Goal: Find contact information: Find contact information

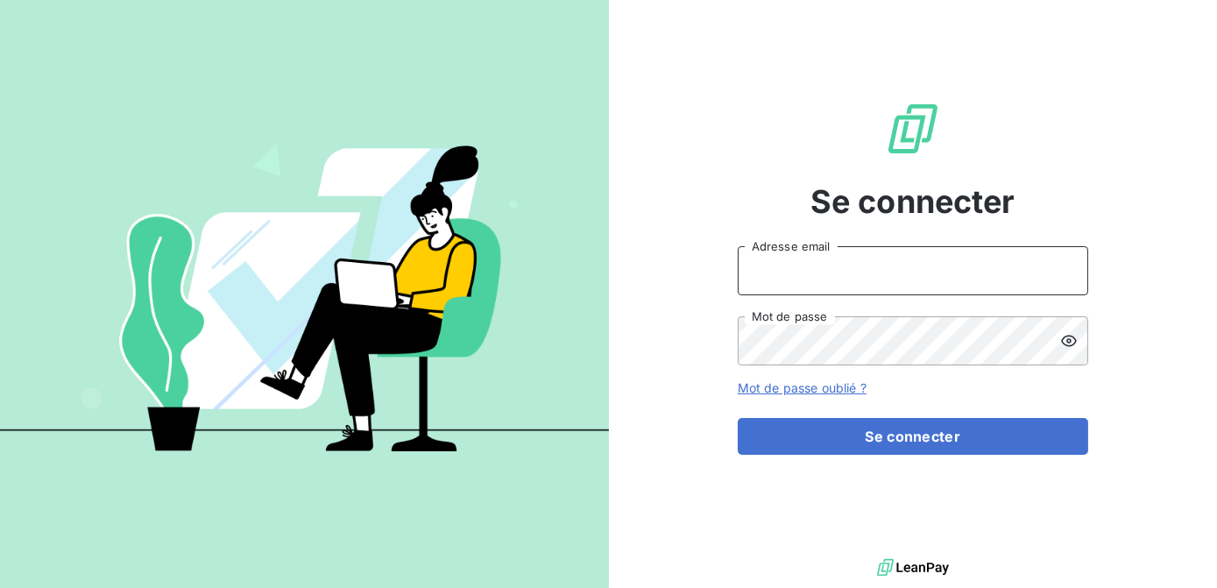
click at [810, 272] on input "Adresse email" at bounding box center [913, 270] width 350 height 49
type input "[EMAIL_ADDRESS][DOMAIN_NAME]"
click at [738, 418] on button "Se connecter" at bounding box center [913, 436] width 350 height 37
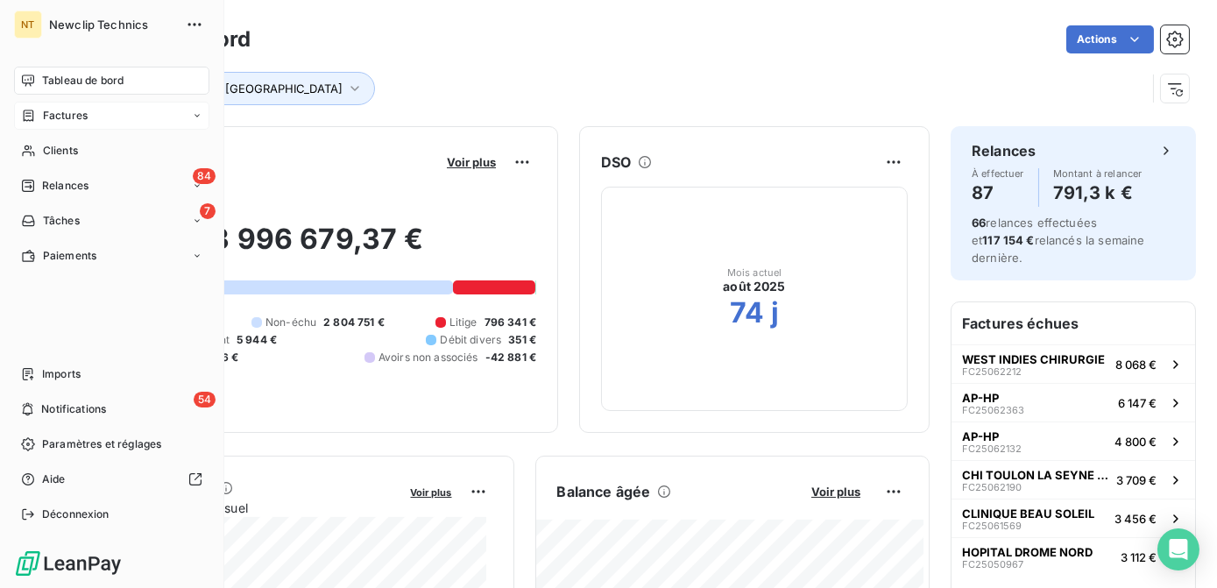
click at [33, 108] on div "Factures" at bounding box center [54, 116] width 67 height 16
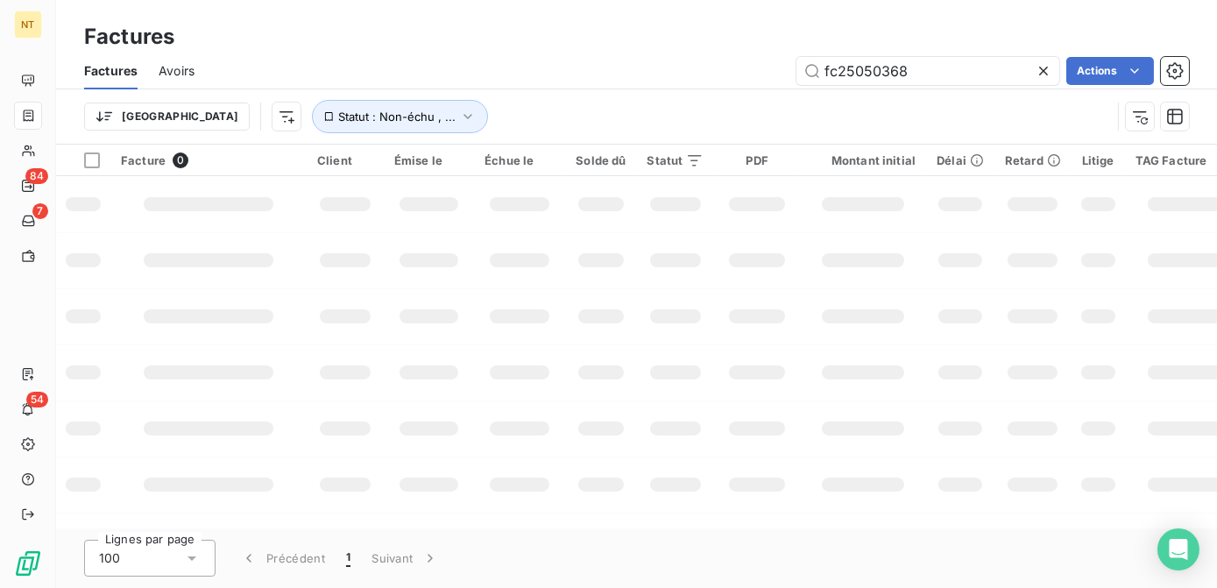
drag, startPoint x: 919, startPoint y: 73, endPoint x: 667, endPoint y: 74, distance: 251.4
click at [667, 74] on div "fc25050368 Actions" at bounding box center [701, 71] width 973 height 28
click at [952, 67] on input "FC24122982" at bounding box center [927, 71] width 263 height 28
type input "FC24122982"
click at [459, 119] on icon "button" at bounding box center [468, 117] width 18 height 18
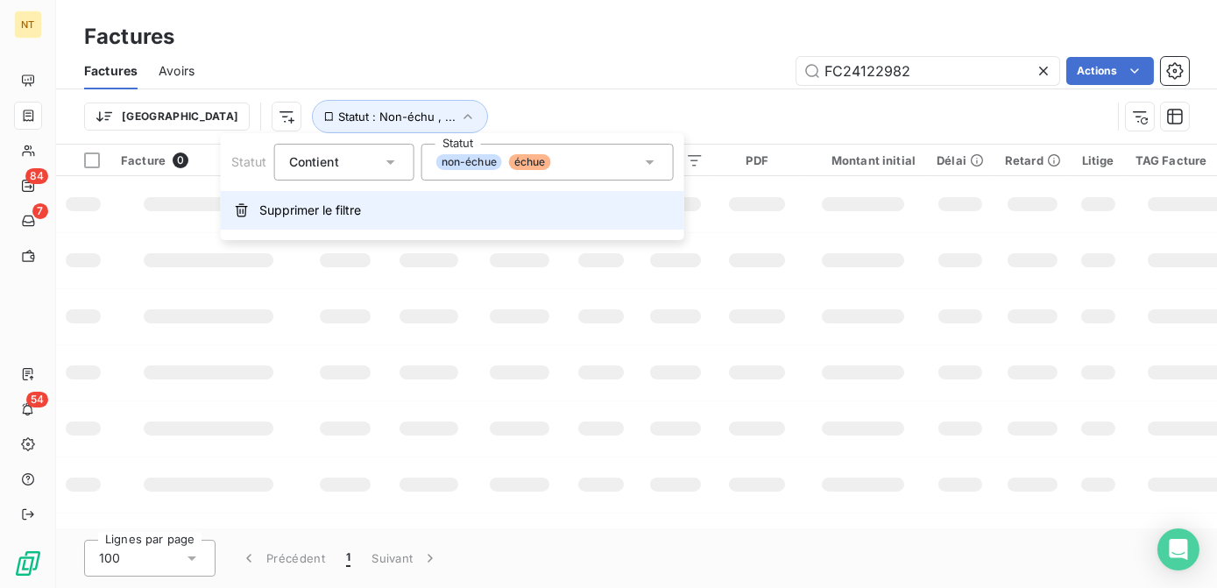
click at [335, 197] on button "Supprimer le filtre" at bounding box center [452, 210] width 463 height 39
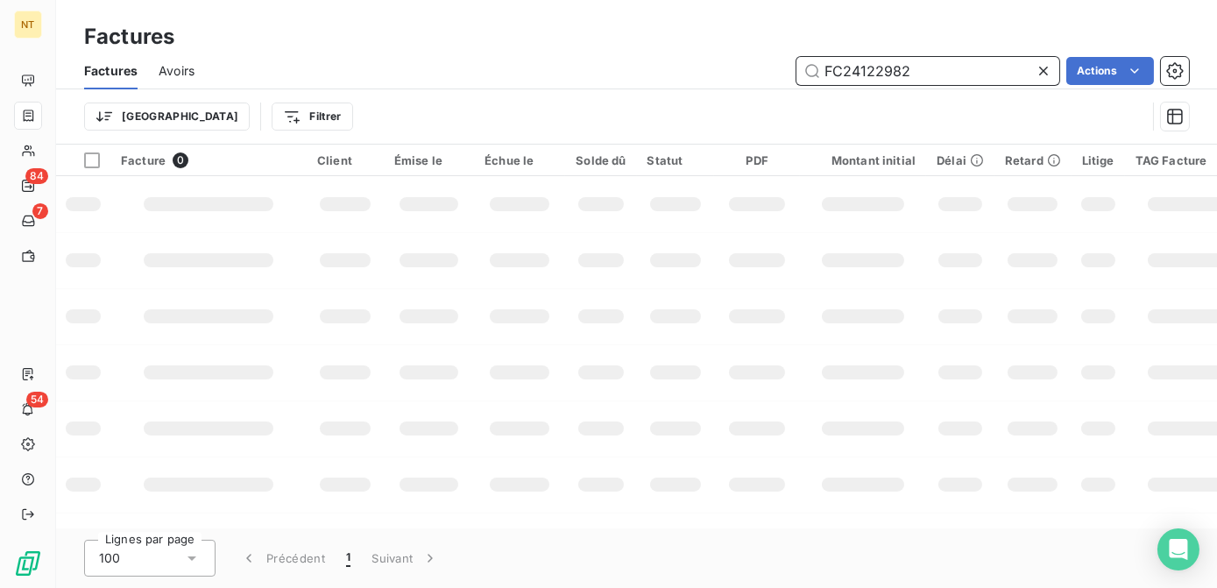
click at [978, 64] on input "FC24122982" at bounding box center [927, 71] width 263 height 28
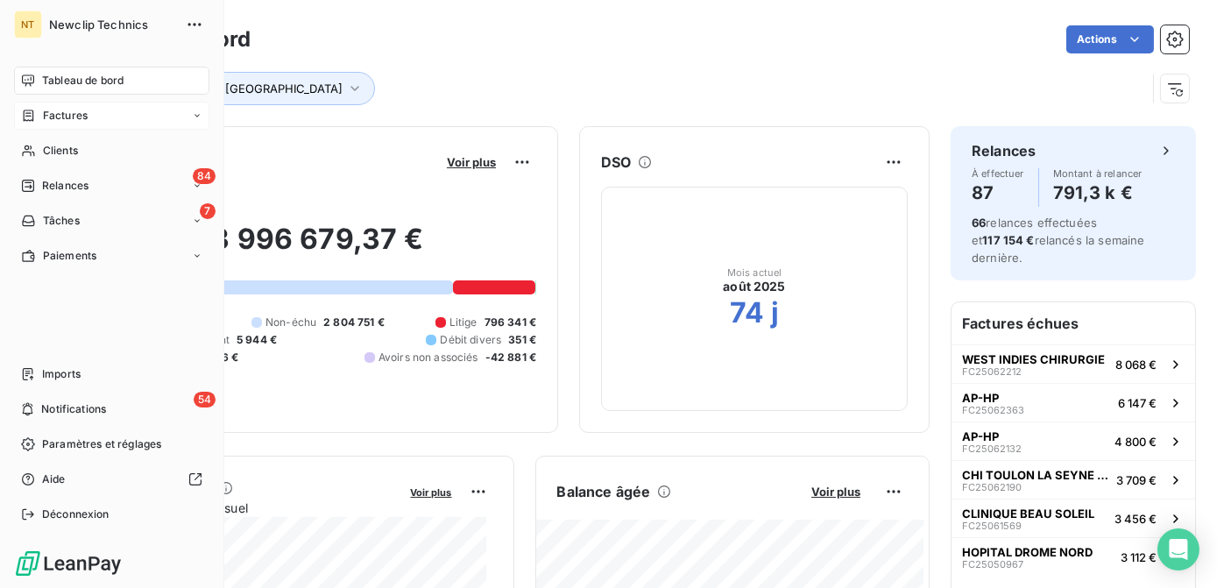
click at [95, 111] on div "Factures" at bounding box center [111, 116] width 195 height 28
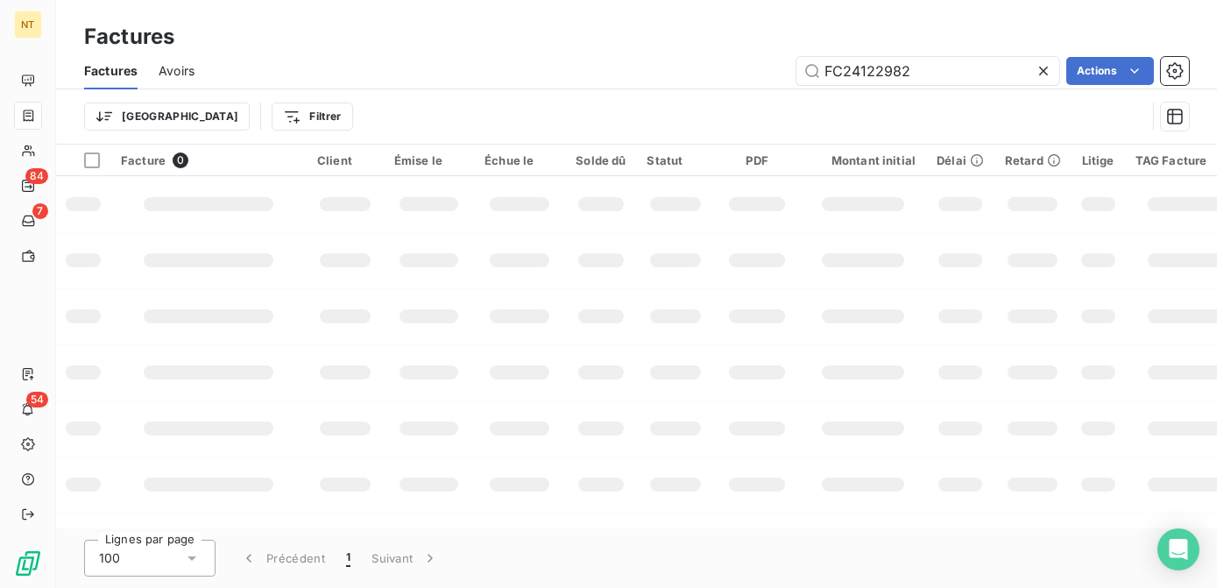
click at [468, 97] on div "Trier Filtrer" at bounding box center [636, 116] width 1105 height 54
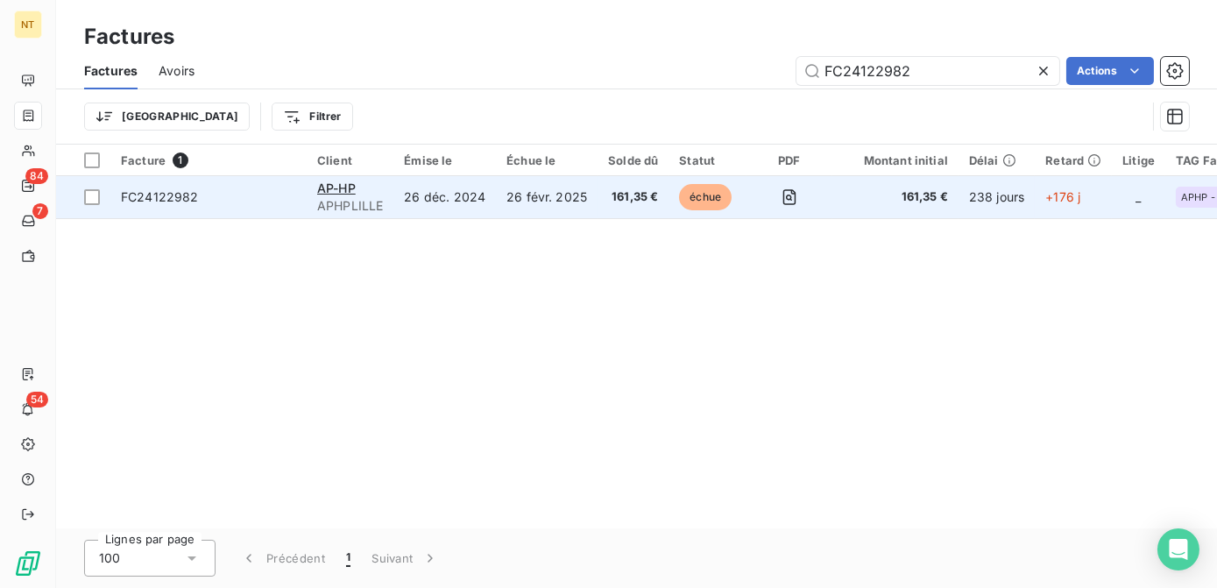
click at [460, 201] on td "26 déc. 2024" at bounding box center [444, 197] width 102 height 42
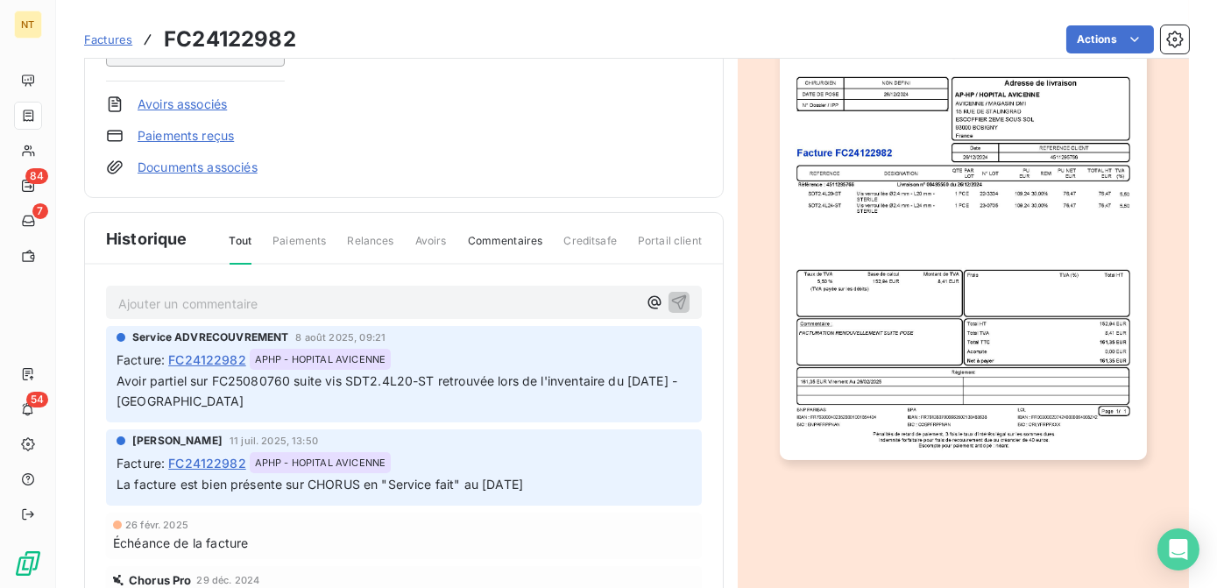
scroll to position [329, 0]
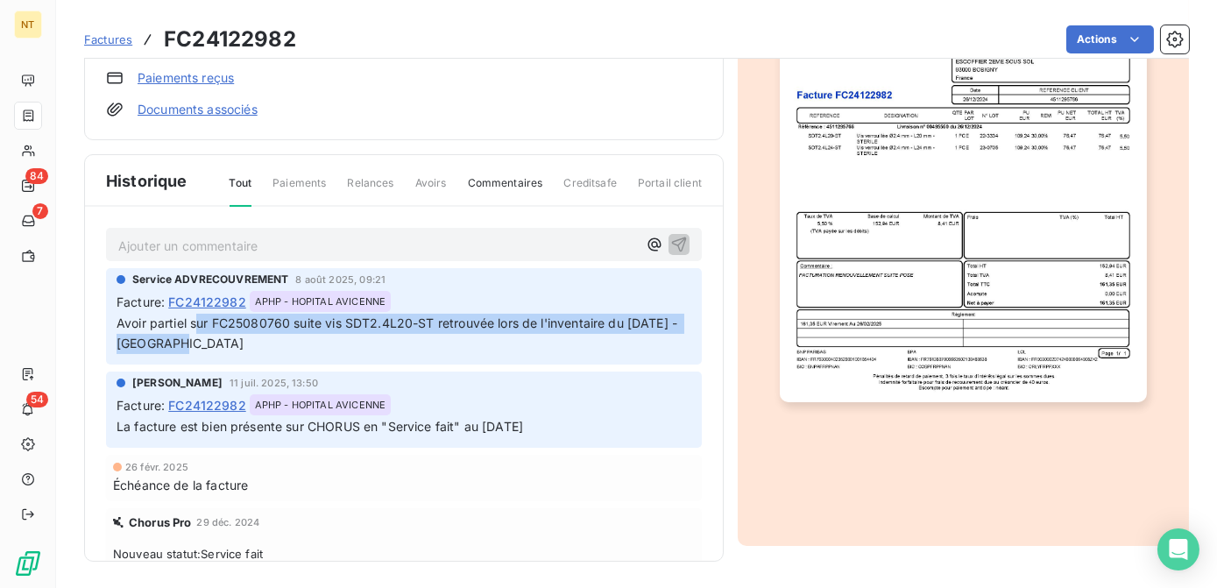
drag, startPoint x: 197, startPoint y: 320, endPoint x: 434, endPoint y: 335, distance: 237.9
click at [434, 335] on p "Avoir partiel sur FC25080760 suite vis SDT2.4L20-ST retrouvée lors de l'inventa…" at bounding box center [403, 334] width 575 height 40
drag, startPoint x: 434, startPoint y: 335, endPoint x: 308, endPoint y: 344, distance: 126.4
click at [308, 344] on p "Avoir partiel sur FC25080760 suite vis SDT2.4L20-ST retrouvée lors de l'inventa…" at bounding box center [403, 334] width 575 height 40
click at [273, 342] on p "Avoir partiel sur FC25080760 suite vis SDT2.4L20-ST retrouvée lors de l'inventa…" at bounding box center [403, 334] width 575 height 40
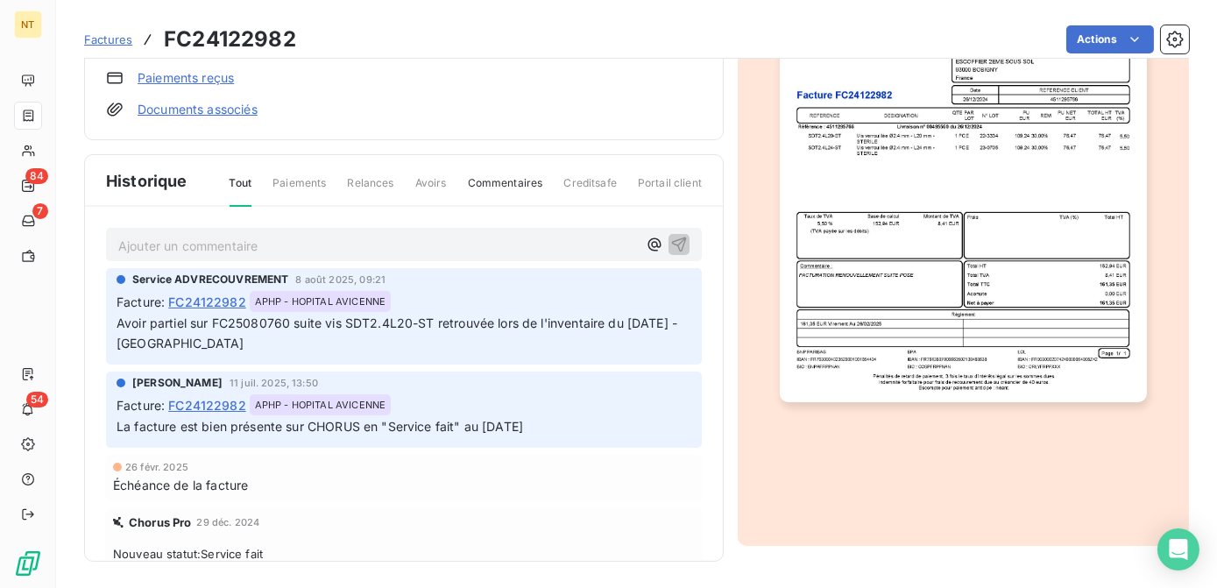
click at [421, 186] on span "Avoirs" at bounding box center [431, 190] width 32 height 30
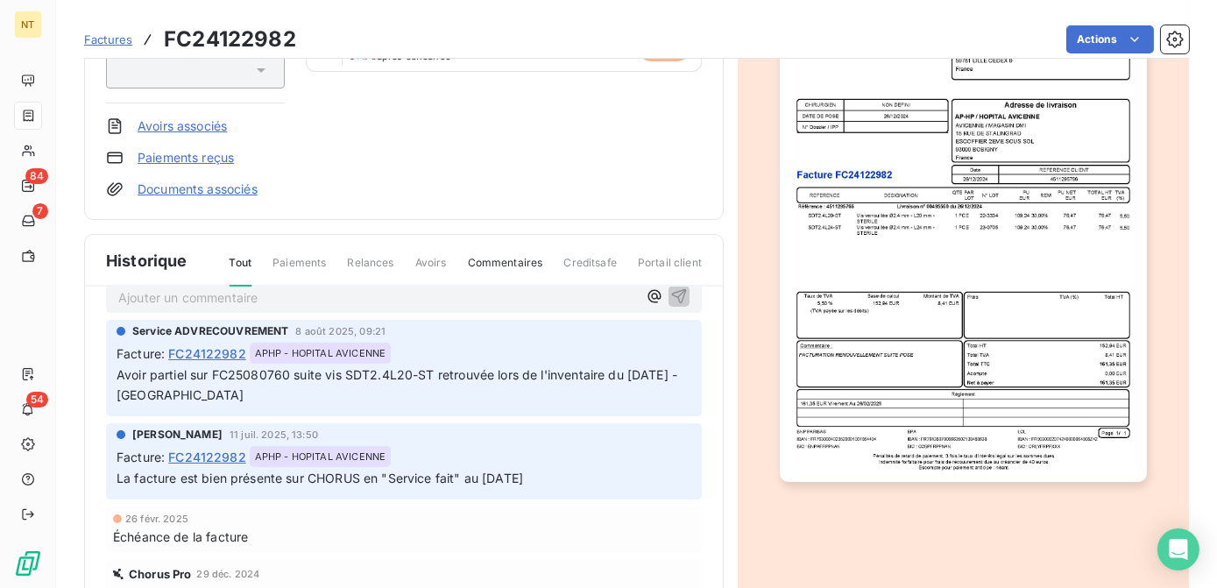
scroll to position [0, 0]
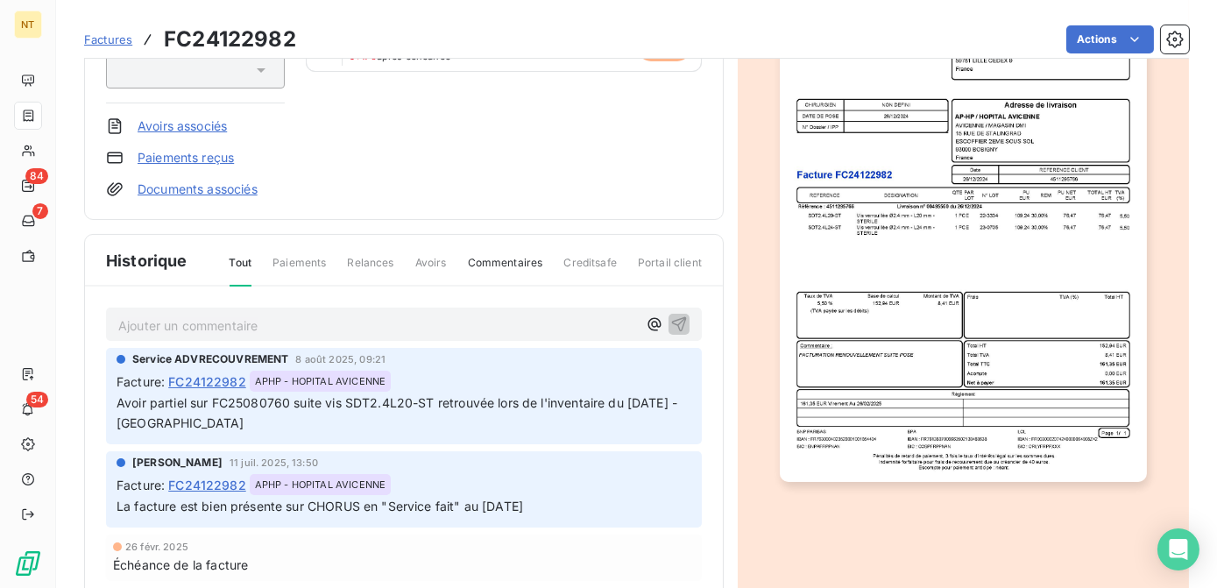
click at [505, 268] on span "Commentaires" at bounding box center [505, 270] width 75 height 30
click at [231, 260] on span "Tout" at bounding box center [240, 270] width 23 height 30
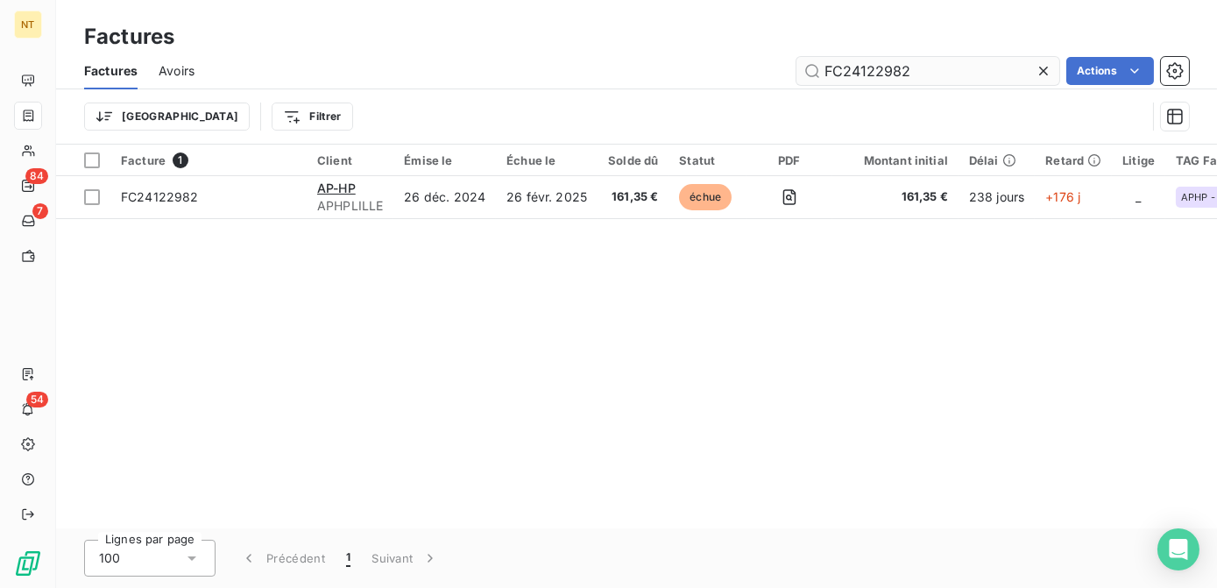
click at [953, 67] on input "FC24122982" at bounding box center [927, 71] width 263 height 28
drag, startPoint x: 953, startPoint y: 67, endPoint x: 709, endPoint y: 60, distance: 244.5
click at [709, 60] on div "FC24122982 Actions" at bounding box center [701, 71] width 973 height 28
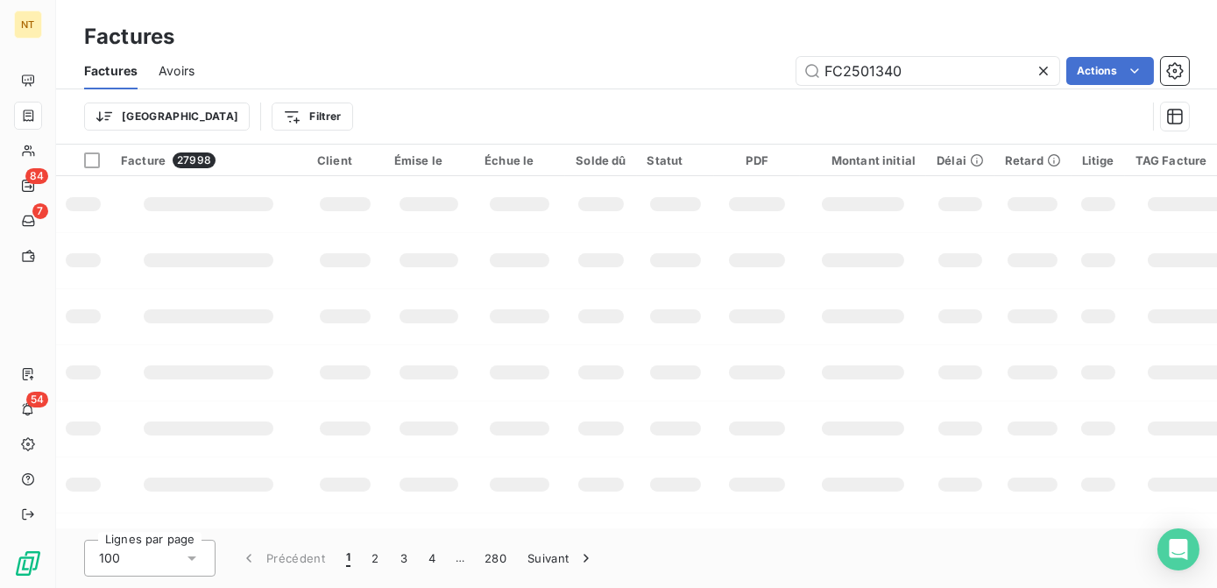
type input "FC25013406"
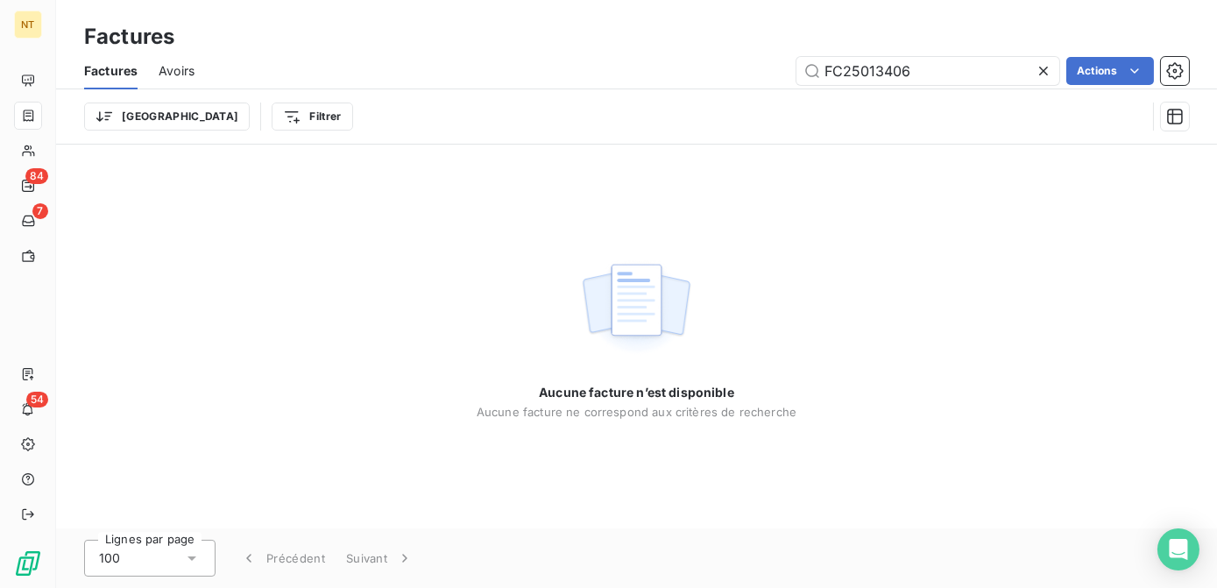
click at [184, 78] on span "Avoirs" at bounding box center [177, 71] width 36 height 18
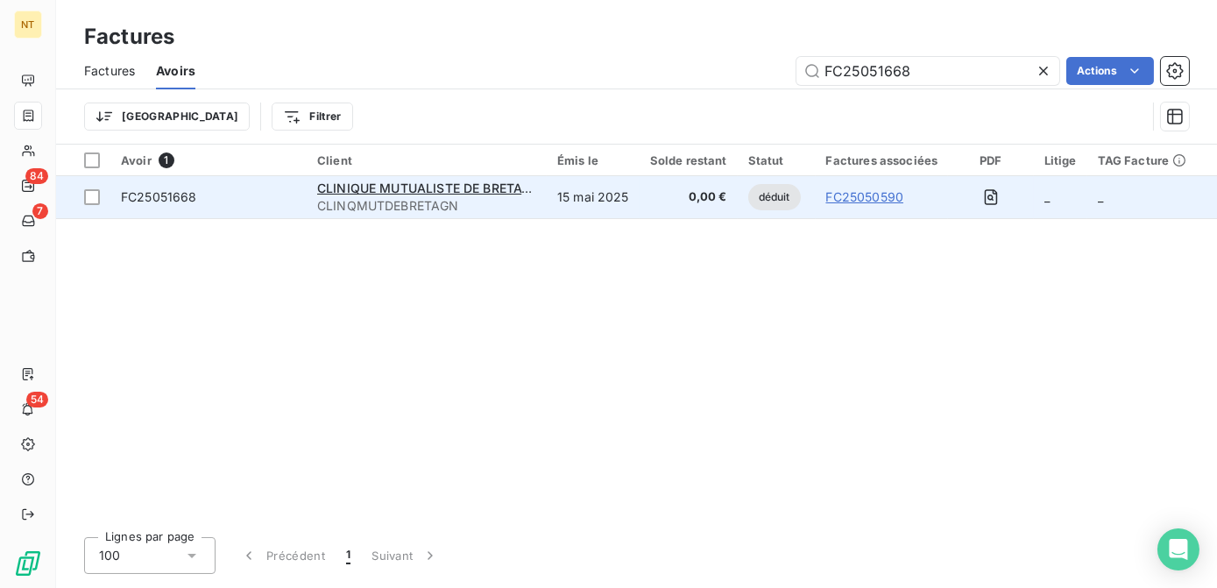
click at [477, 203] on span "CLINQMUTDEBRETAGN" at bounding box center [426, 206] width 219 height 18
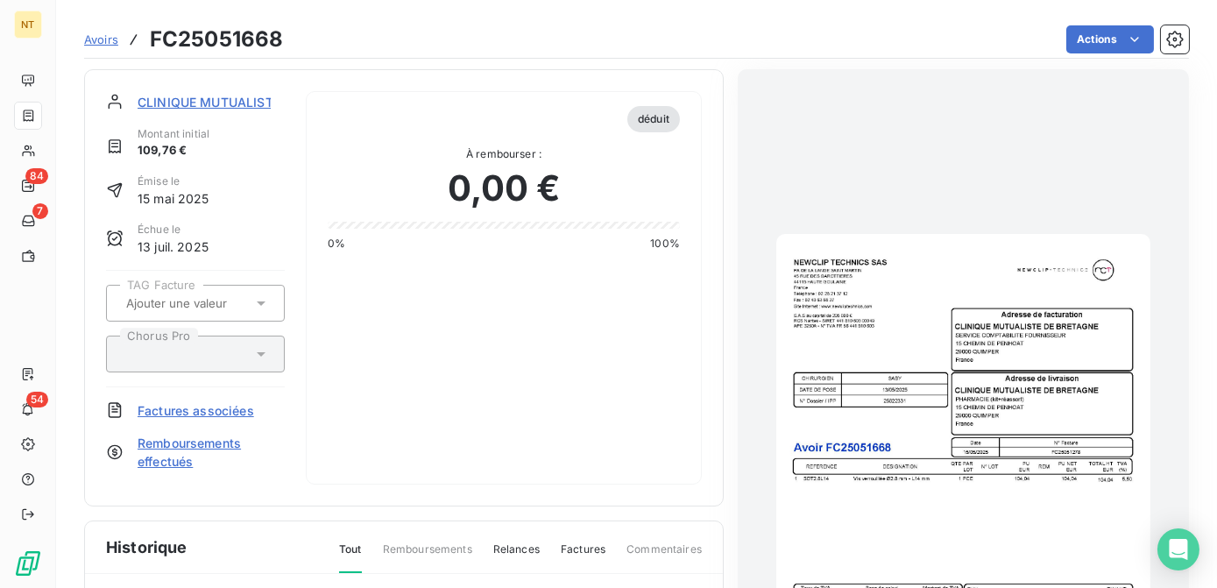
scroll to position [239, 0]
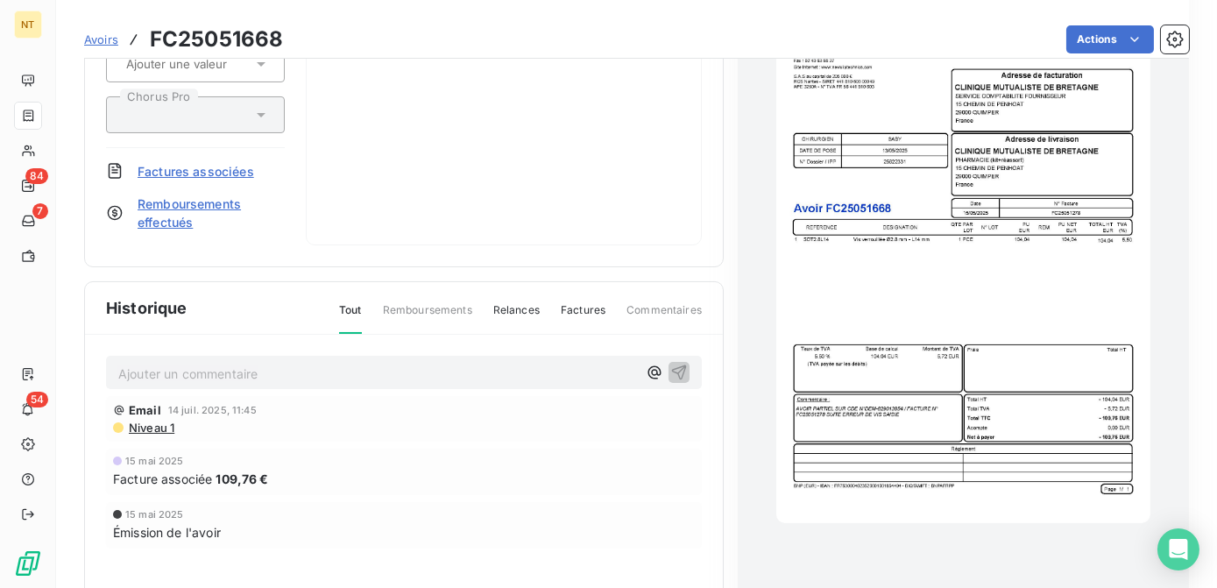
click at [852, 269] on img "button" at bounding box center [962, 259] width 373 height 528
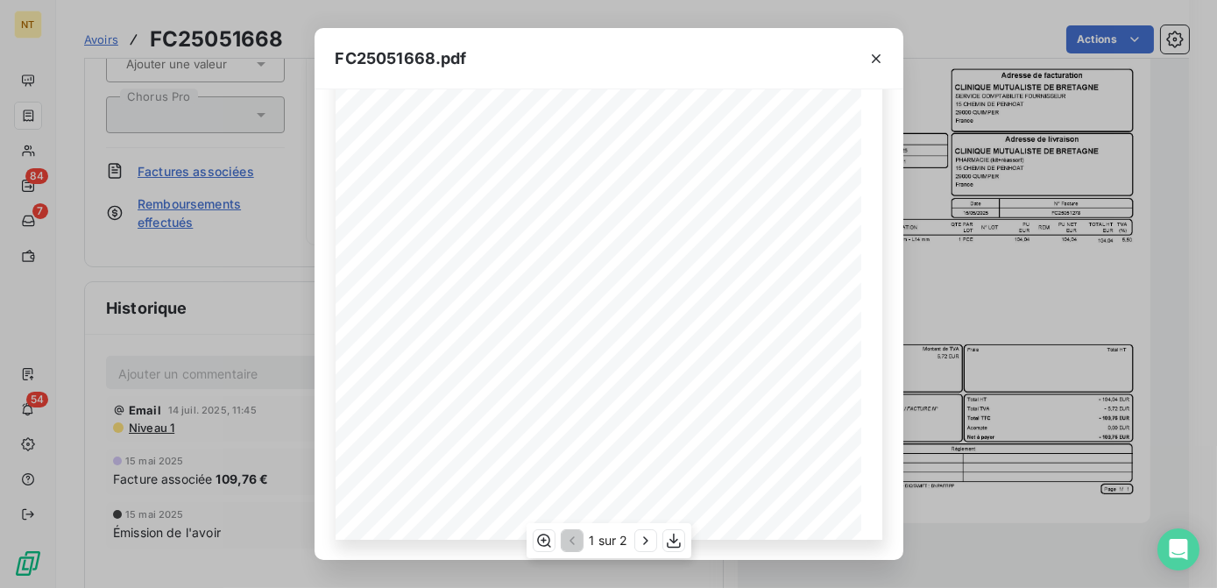
scroll to position [0, 0]
click at [871, 65] on icon "button" at bounding box center [876, 59] width 18 height 18
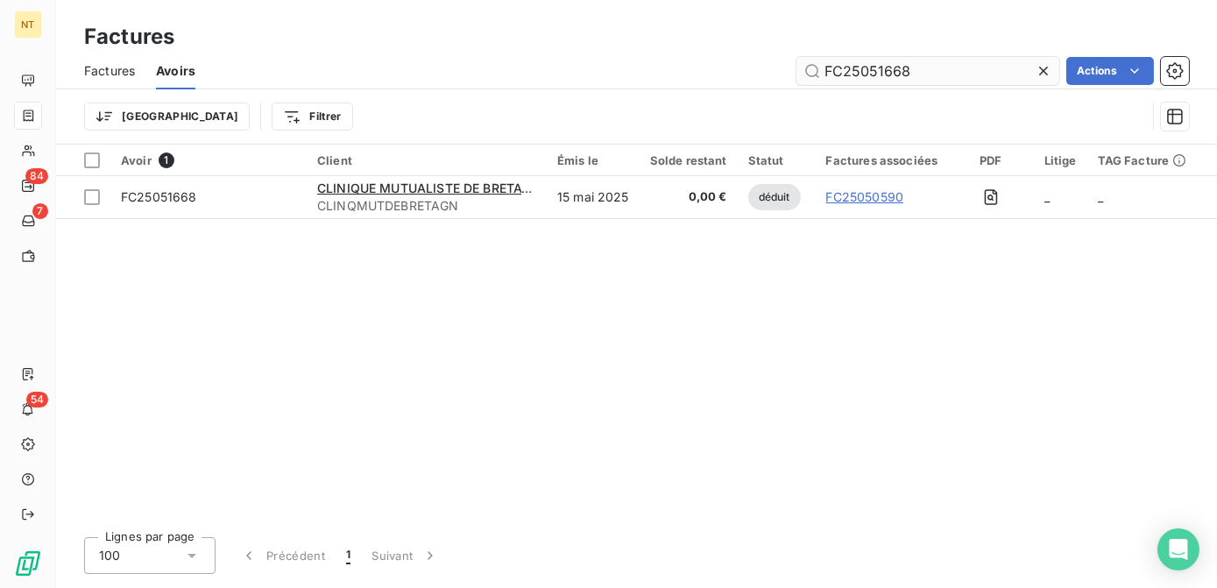
click at [960, 61] on input "FC25051668" at bounding box center [927, 71] width 263 height 28
drag, startPoint x: 799, startPoint y: 73, endPoint x: 650, endPoint y: 74, distance: 148.9
click at [650, 74] on div "FC25051668 Actions" at bounding box center [702, 71] width 972 height 28
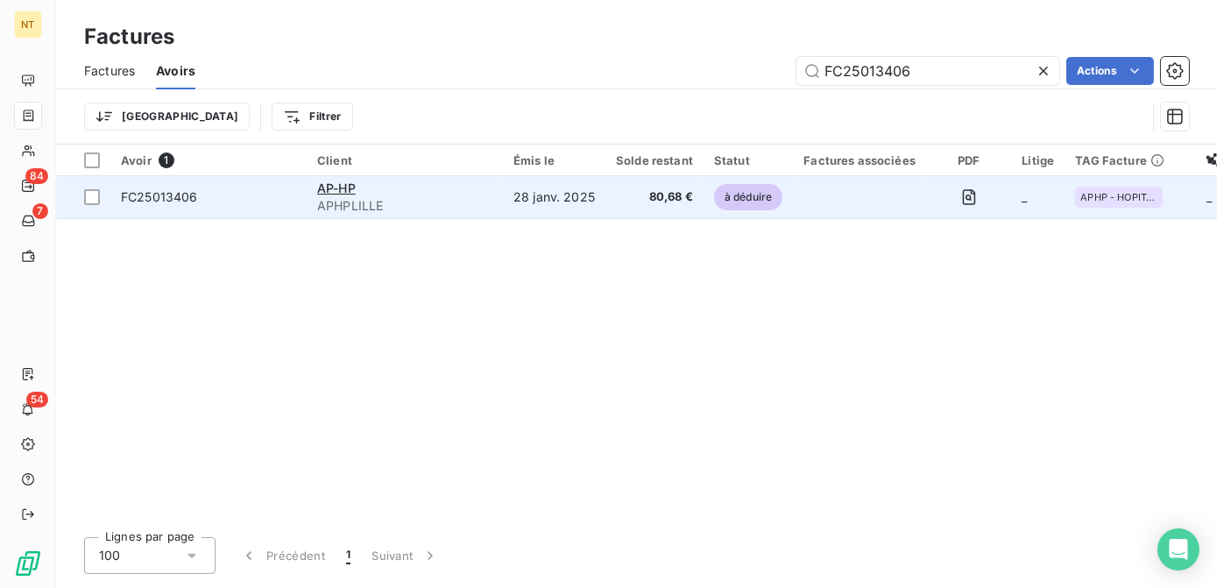
type input "FC25013406"
click at [433, 198] on span "APHPLILLE" at bounding box center [404, 206] width 175 height 18
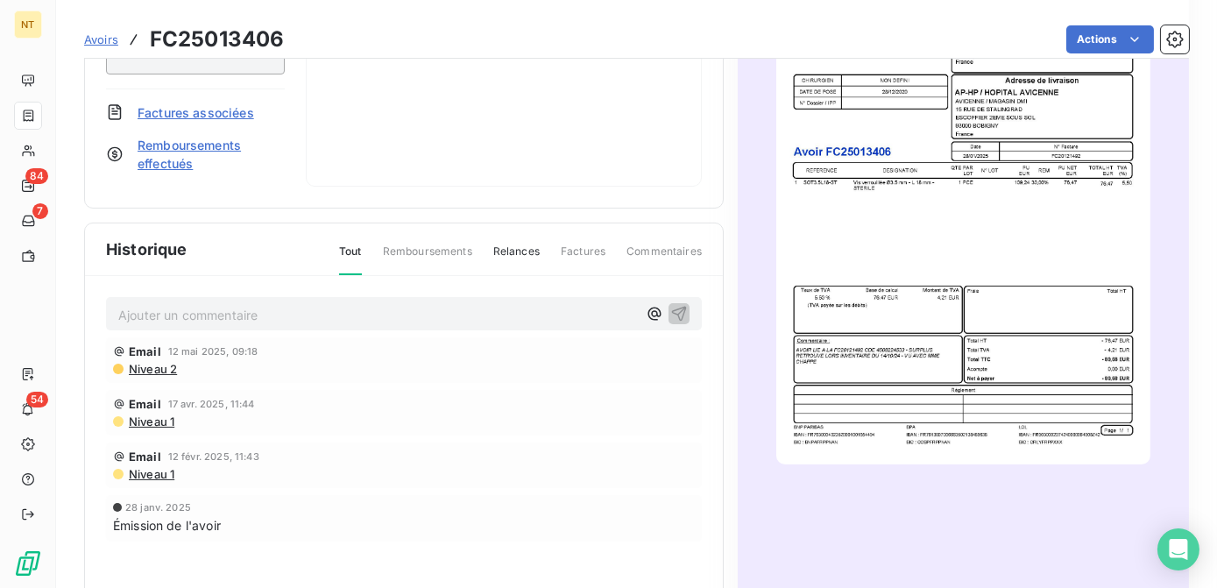
scroll to position [366, 0]
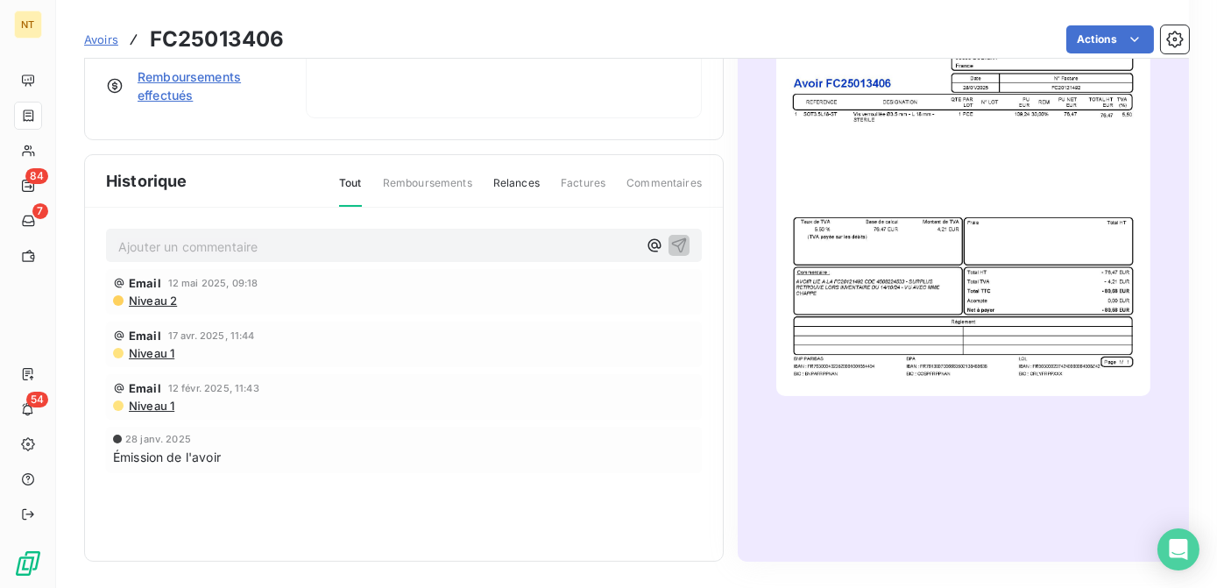
click at [884, 249] on img "button" at bounding box center [962, 132] width 373 height 528
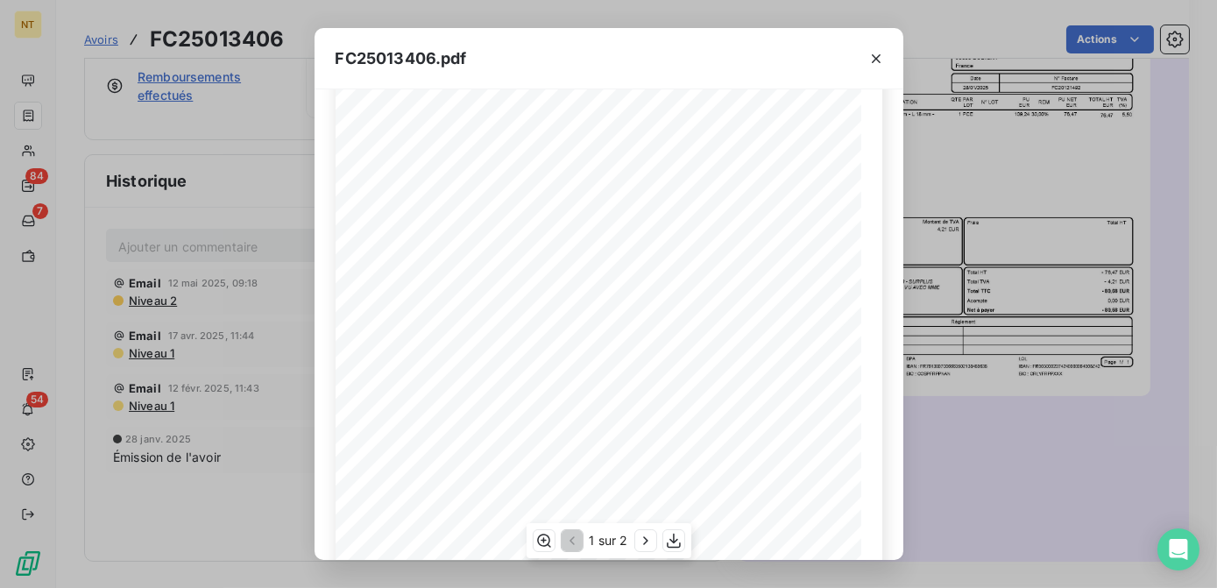
scroll to position [314, 0]
click at [879, 58] on icon "button" at bounding box center [876, 59] width 18 height 18
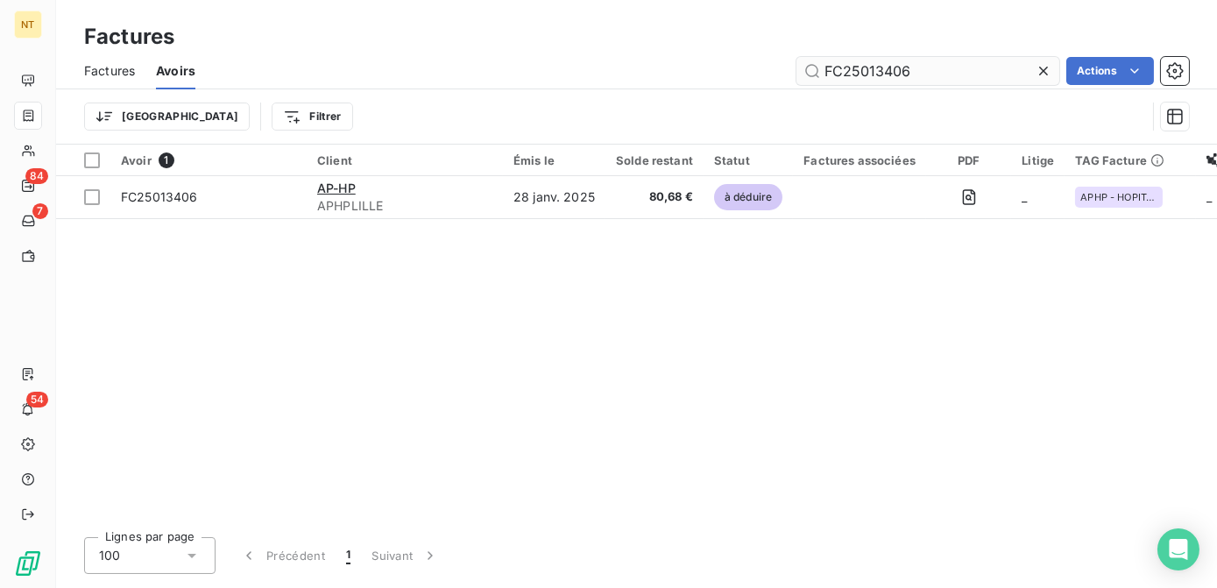
click at [909, 78] on input "FC25013406" at bounding box center [927, 71] width 263 height 28
drag, startPoint x: 917, startPoint y: 73, endPoint x: 751, endPoint y: 67, distance: 166.5
click at [751, 67] on div "FC25013406 Actions" at bounding box center [702, 71] width 972 height 28
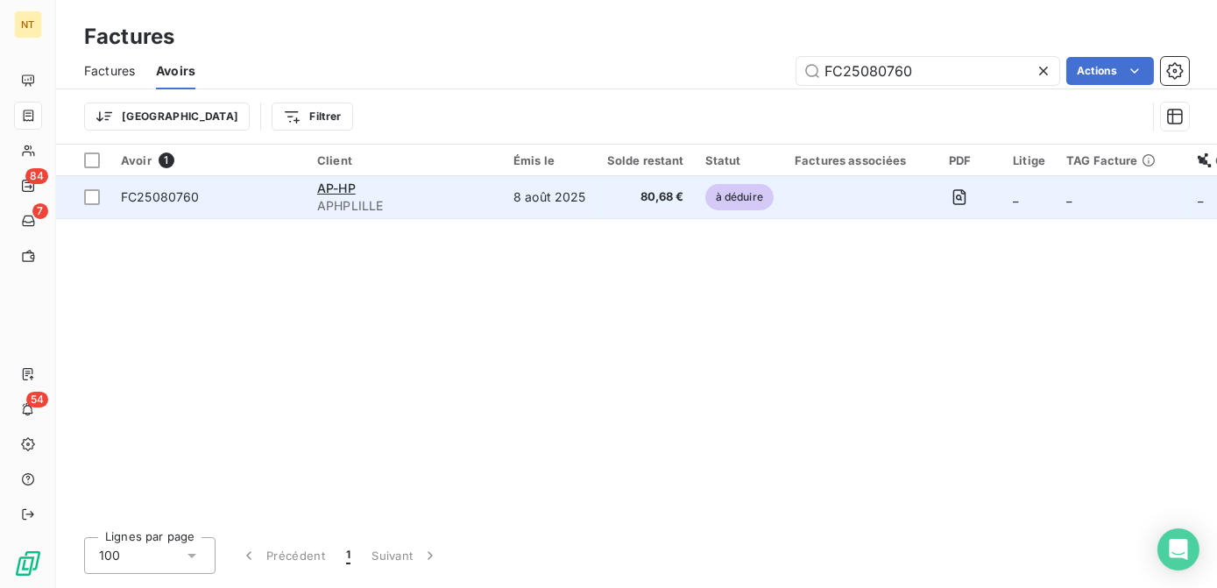
type input "FC25080760"
click at [548, 204] on td "8 août 2025" at bounding box center [550, 197] width 94 height 42
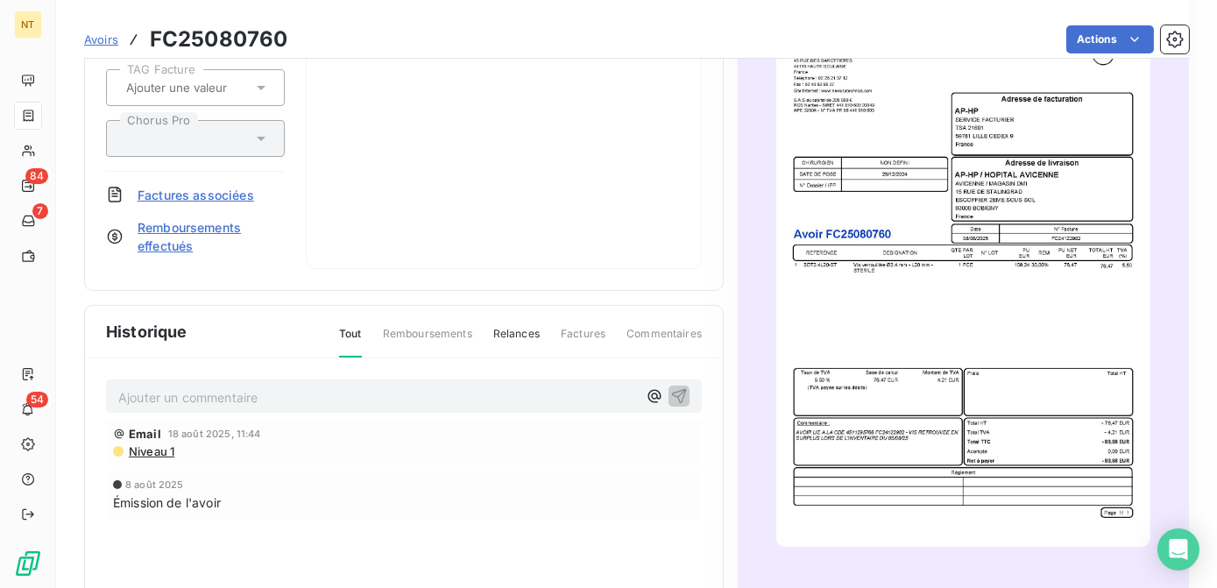
scroll to position [239, 0]
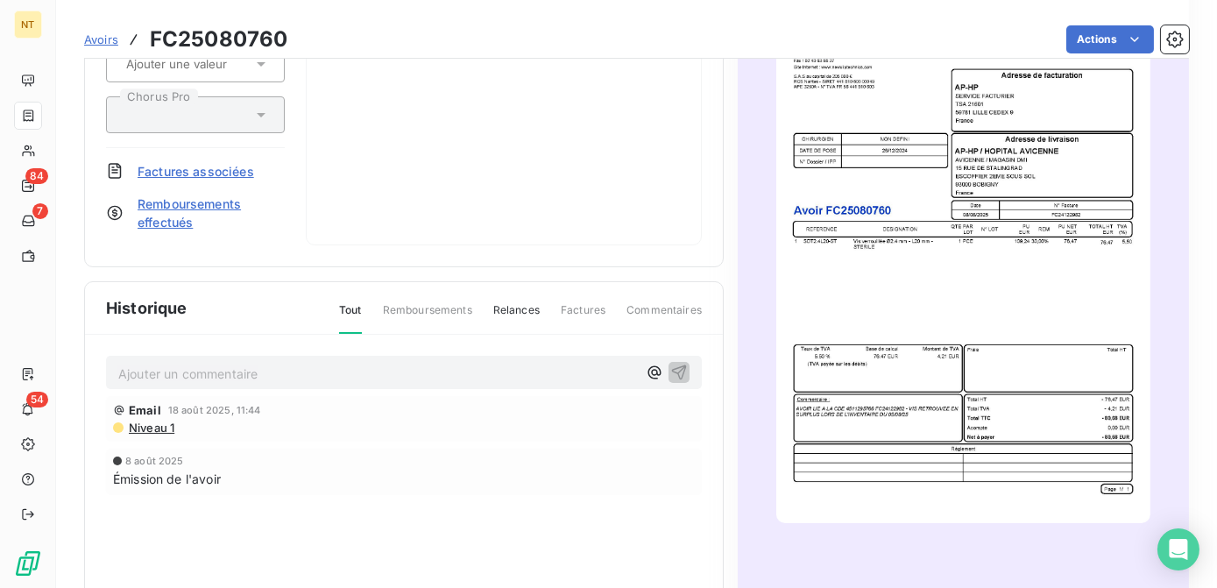
click at [870, 386] on img "button" at bounding box center [962, 259] width 373 height 528
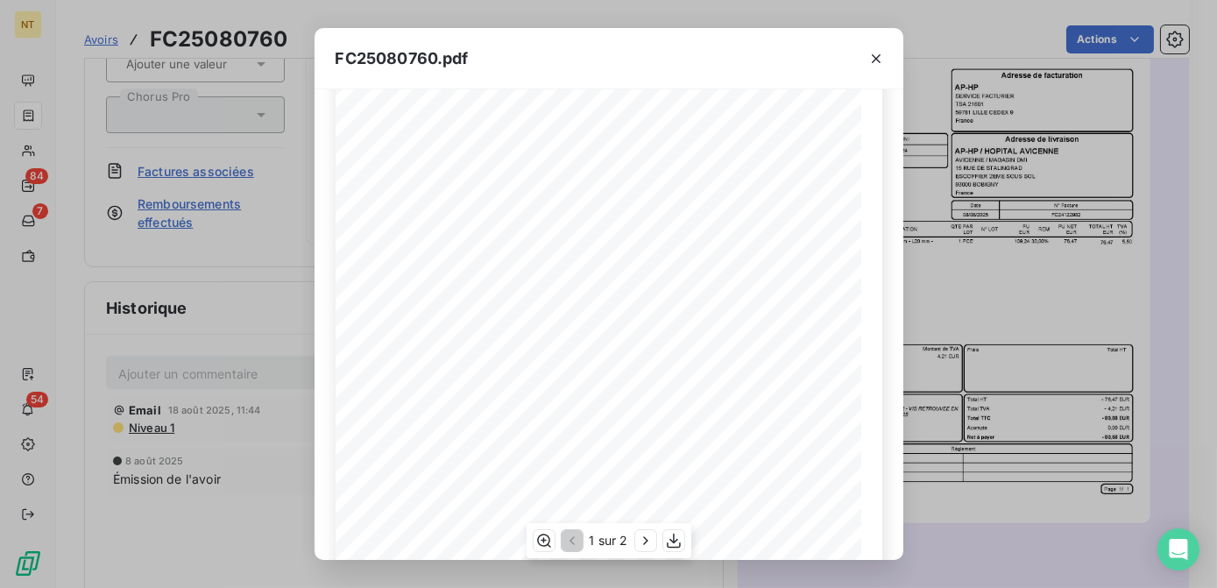
scroll to position [314, 0]
click at [882, 58] on icon "button" at bounding box center [876, 59] width 18 height 18
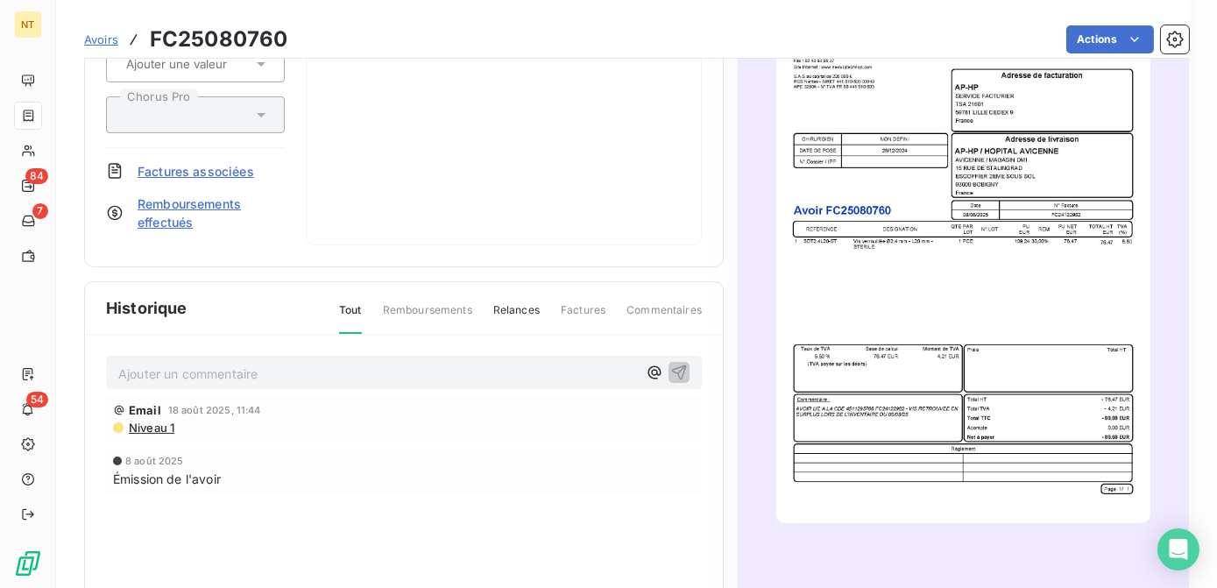
scroll to position [0, 0]
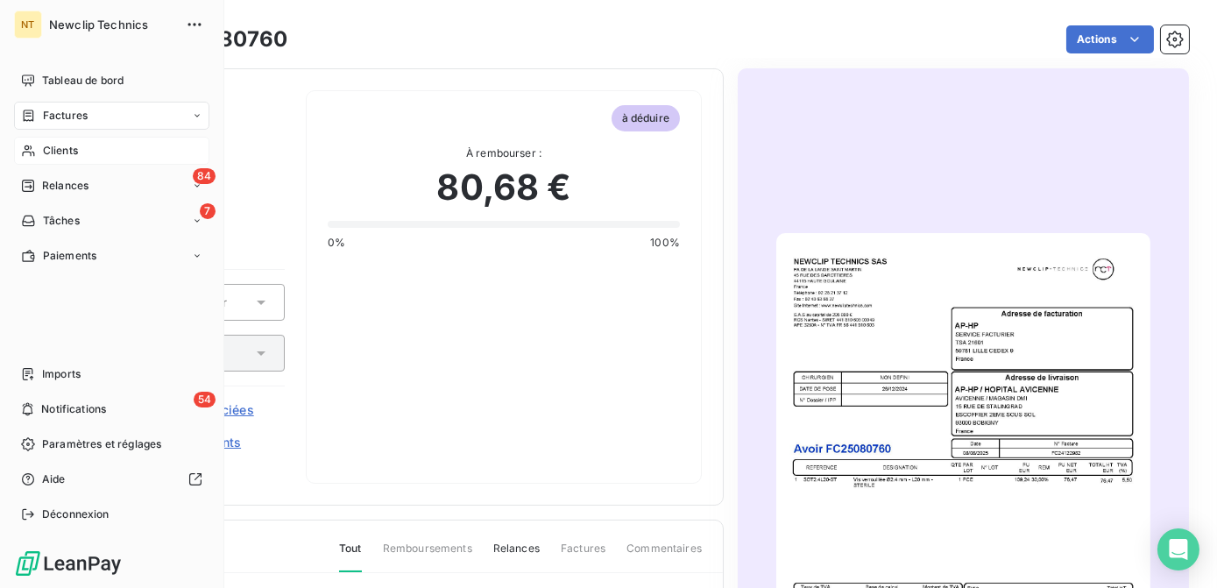
click at [23, 147] on icon at bounding box center [28, 151] width 15 height 14
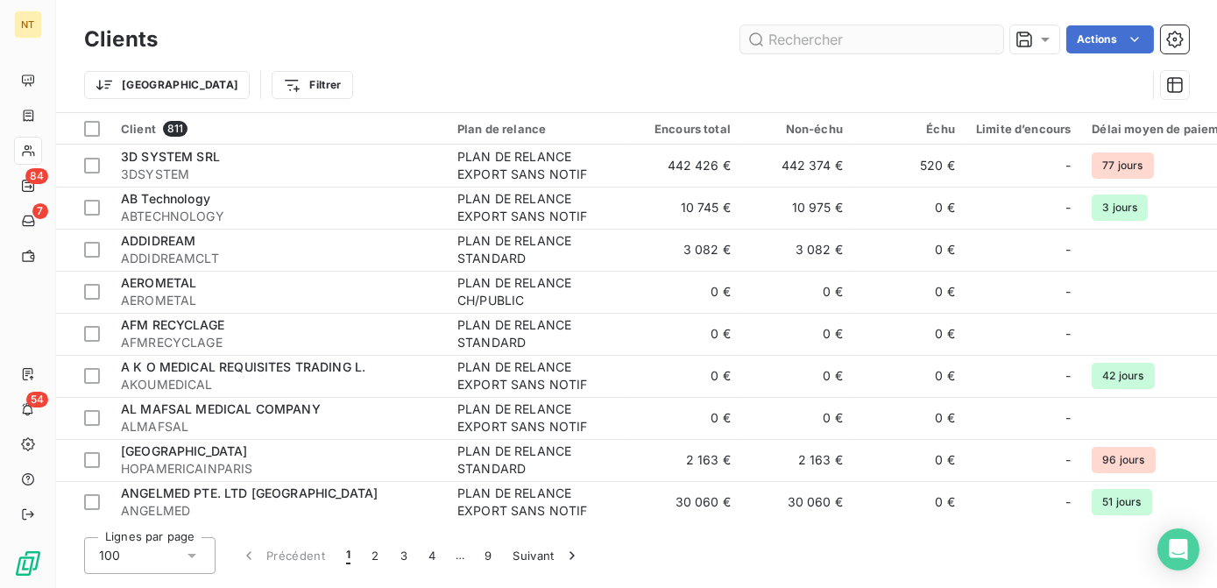
click at [818, 31] on input "text" at bounding box center [871, 39] width 263 height 28
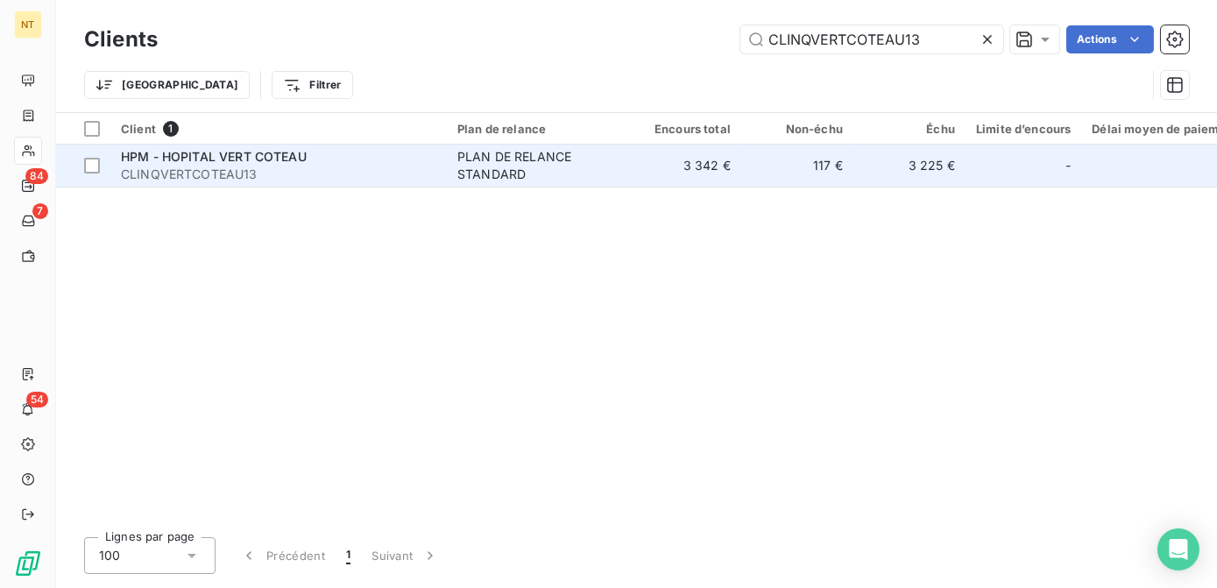
type input "CLINQVERTCOTEAU13"
click at [415, 158] on div "HPM - HOPITAL VERT COTEAU" at bounding box center [278, 157] width 315 height 18
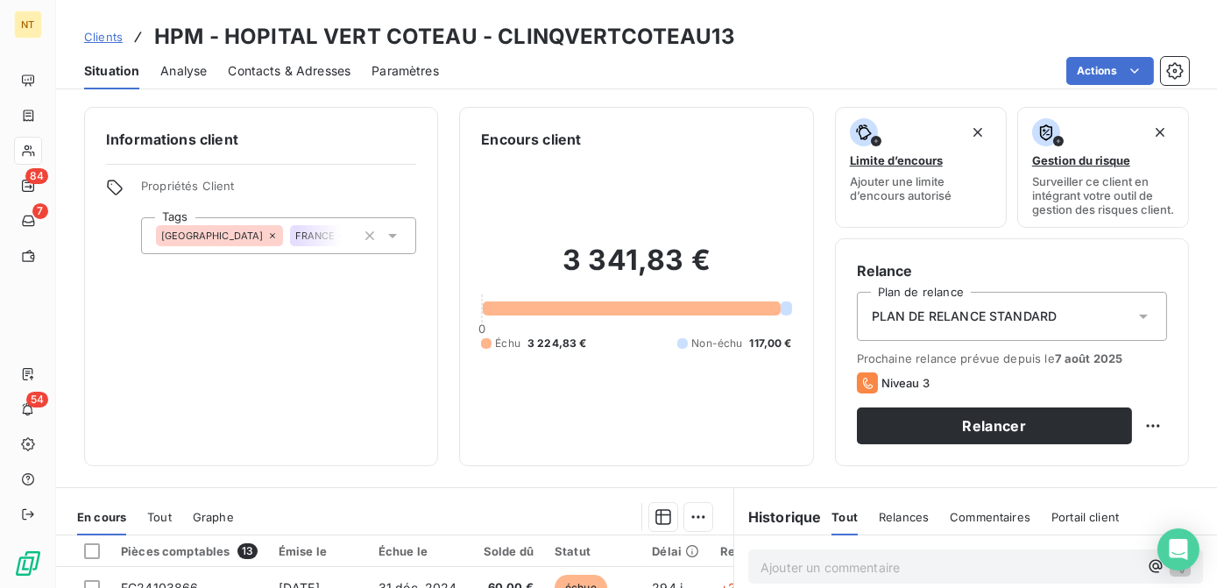
click at [251, 53] on div "Contacts & Adresses" at bounding box center [289, 71] width 123 height 37
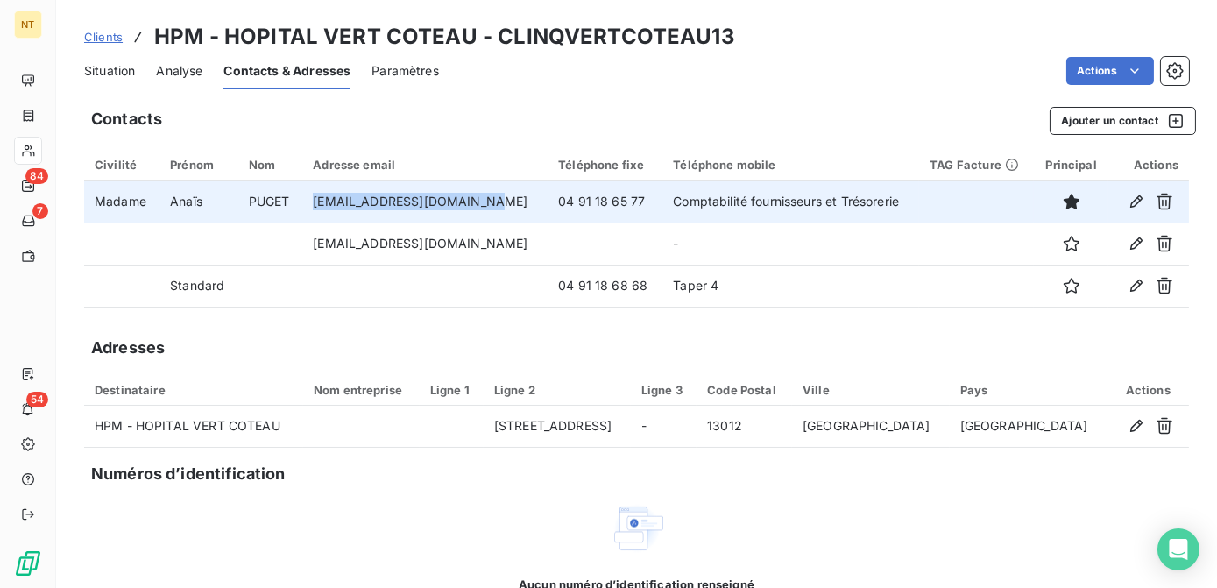
drag, startPoint x: 492, startPoint y: 203, endPoint x: 313, endPoint y: 209, distance: 179.7
click at [313, 209] on td "[EMAIL_ADDRESS][DOMAIN_NAME]" at bounding box center [424, 201] width 245 height 42
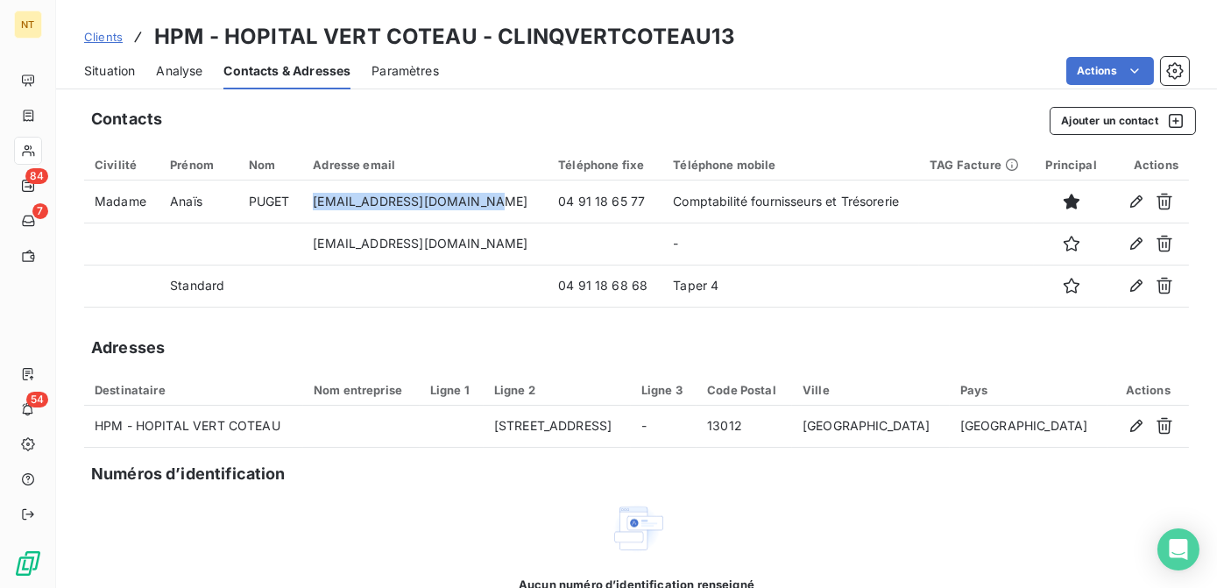
copy td "[EMAIL_ADDRESS][DOMAIN_NAME]"
